Goal: Use online tool/utility: Utilize a website feature to perform a specific function

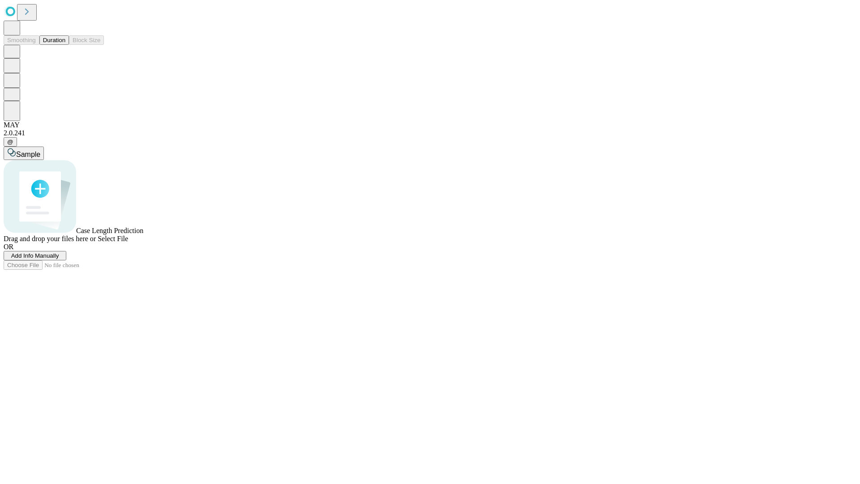
click at [128, 242] on span "Select File" at bounding box center [113, 239] width 30 height 8
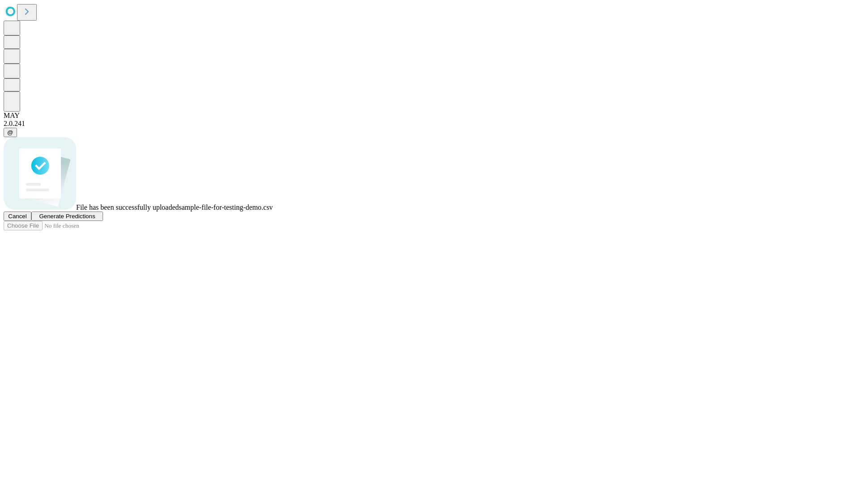
click at [95, 220] on span "Generate Predictions" at bounding box center [67, 216] width 56 height 7
